Goal: Information Seeking & Learning: Learn about a topic

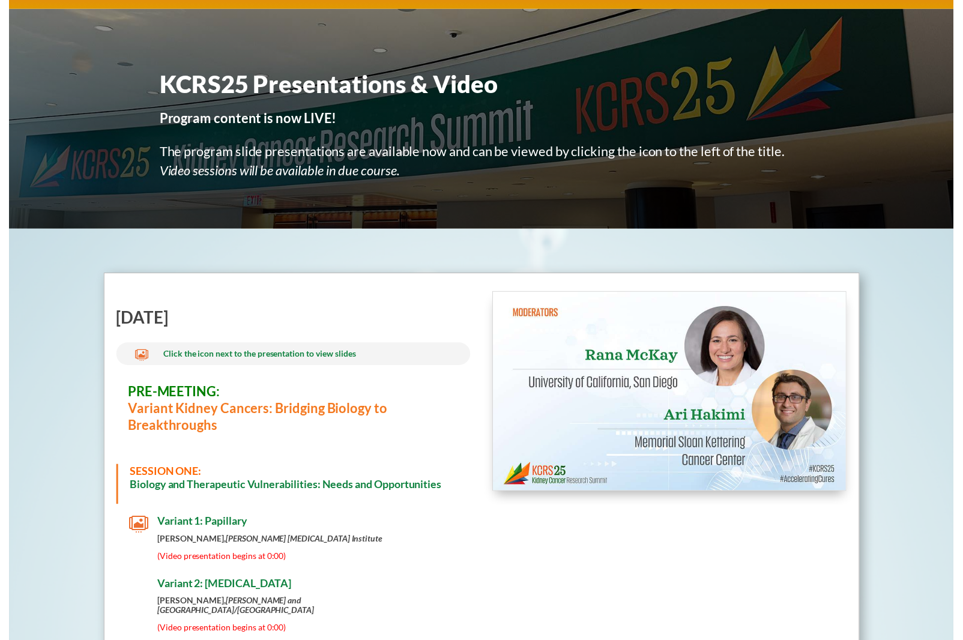
scroll to position [121, 0]
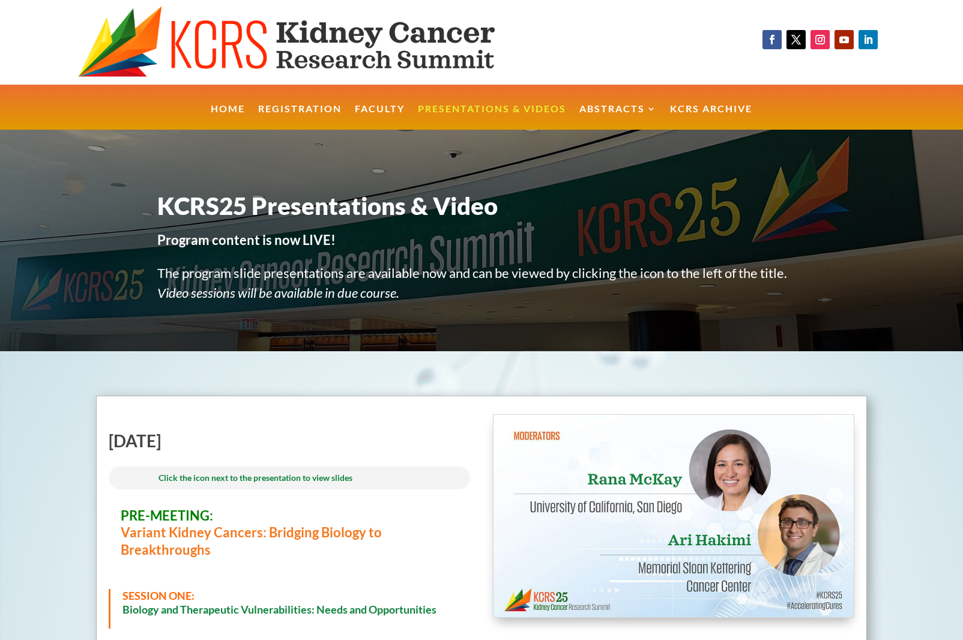
scroll to position [121, 0]
